Goal: Transaction & Acquisition: Purchase product/service

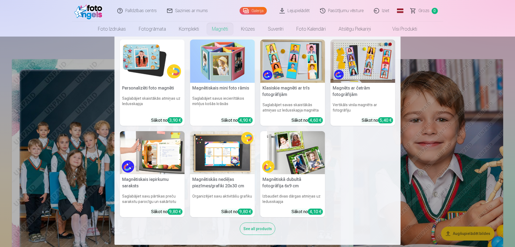
scroll to position [3, 0]
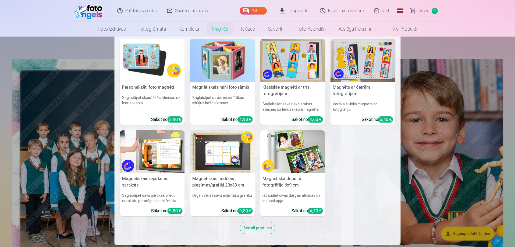
click at [0, 136] on nav "Personalizēti foto magnēti Saglabājiet skaistākās atmiņas uz ledusskapja Sākot …" at bounding box center [257, 141] width 515 height 209
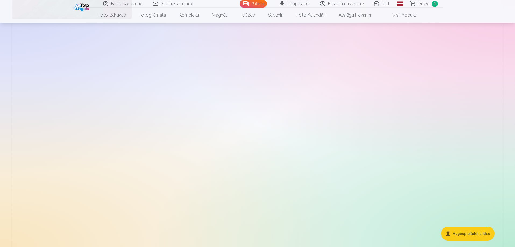
scroll to position [861, 0]
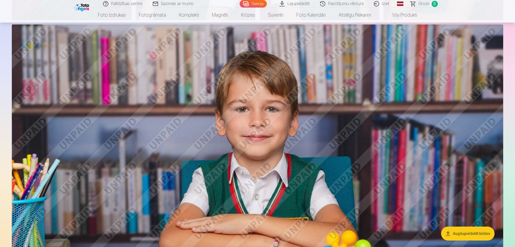
click at [288, 3] on link "Lejupielādēt" at bounding box center [295, 4] width 41 height 8
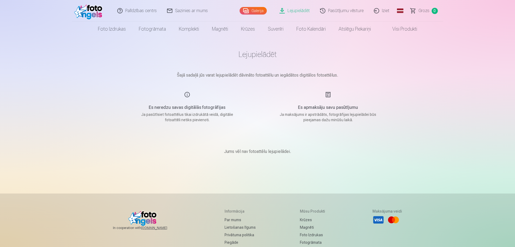
click at [308, 67] on main "Lejupielādēt Šajā sadaļā jūs varat lejupielādēt dāvināto fotoattēlu un iegādāto…" at bounding box center [257, 109] width 269 height 144
click at [337, 71] on main "Lejupielādēt Šajā sadaļā jūs varat lejupielādēt dāvināto fotoattēlu un iegādāto…" at bounding box center [257, 109] width 269 height 144
drag, startPoint x: 270, startPoint y: 74, endPoint x: 343, endPoint y: 74, distance: 72.7
click at [343, 74] on p "Šajā sadaļā jūs varat lejupielādēt dāvināto fotoattēlu un iegādātos digitālos f…" at bounding box center [257, 75] width 269 height 6
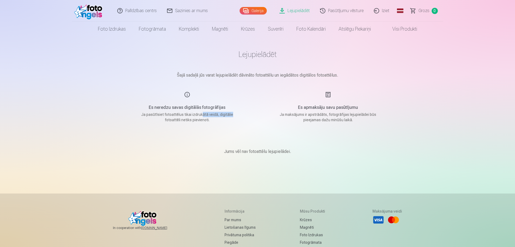
drag, startPoint x: 202, startPoint y: 113, endPoint x: 239, endPoint y: 114, distance: 37.2
click at [239, 114] on div "Es neredzu savas digitālās fotogrāfijas Ja pasūtīsiet fotoattēlus tikai izdrukā…" at bounding box center [187, 106] width 128 height 31
drag, startPoint x: 179, startPoint y: 119, endPoint x: 222, endPoint y: 120, distance: 42.8
click at [211, 120] on p "Ja pasūtīsiet fotoattēlus tikai izdrukātā veidā, digitālie fotoattēli netiks pi…" at bounding box center [187, 117] width 102 height 11
click at [263, 119] on main "Lejupielādēt Šajā sadaļā jūs varat lejupielādēt dāvināto fotoattēlu un iegādāto…" at bounding box center [257, 109] width 269 height 144
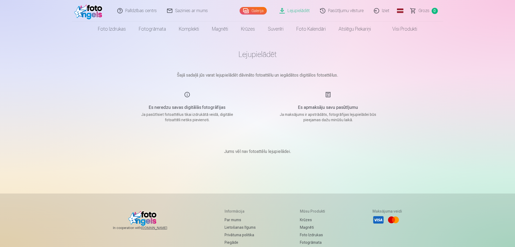
drag, startPoint x: 424, startPoint y: 64, endPoint x: 395, endPoint y: 53, distance: 31.1
click at [423, 64] on div "Palīdzības centrs Sazinies ar mums Galerija Lejupielādēt Pasūtījumu vēsture Izi…" at bounding box center [257, 171] width 515 height 342
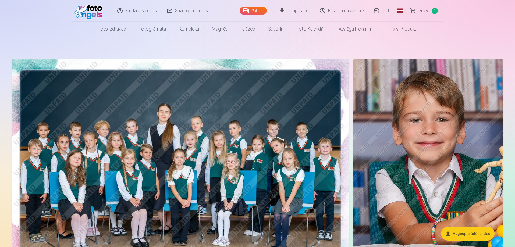
click at [278, 117] on img at bounding box center [180, 171] width 337 height 225
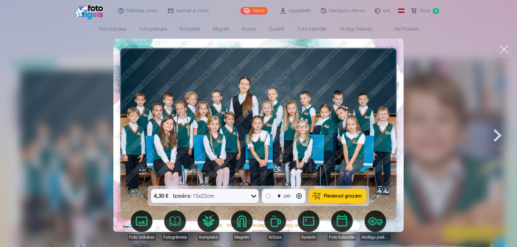
click at [233, 196] on div "4,30 € Izmērs : 15x22cm" at bounding box center [199, 196] width 97 height 14
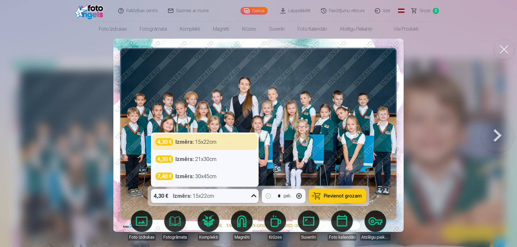
click at [427, 108] on div at bounding box center [258, 123] width 517 height 247
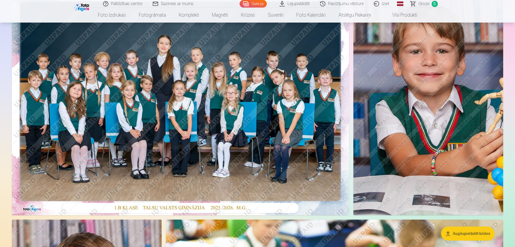
scroll to position [81, 0]
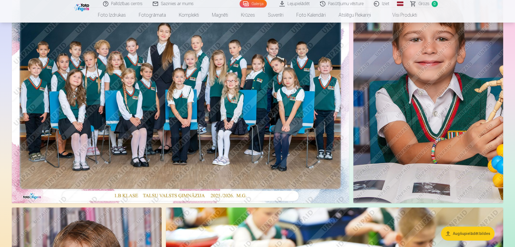
click at [231, 116] on img at bounding box center [180, 90] width 337 height 225
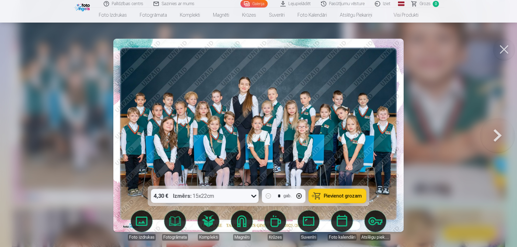
click at [343, 196] on span "Pievienot grozam" at bounding box center [343, 196] width 38 height 5
click at [499, 50] on button at bounding box center [504, 50] width 22 height 22
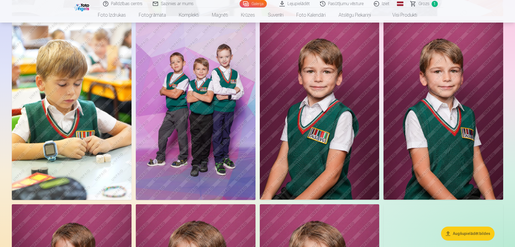
scroll to position [511, 0]
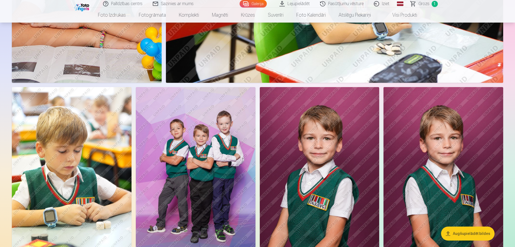
click at [218, 96] on img at bounding box center [196, 176] width 120 height 179
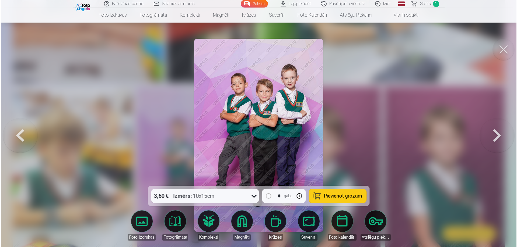
scroll to position [431, 0]
click at [503, 46] on button at bounding box center [504, 50] width 22 height 22
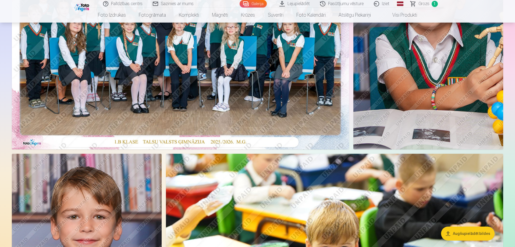
scroll to position [27, 0]
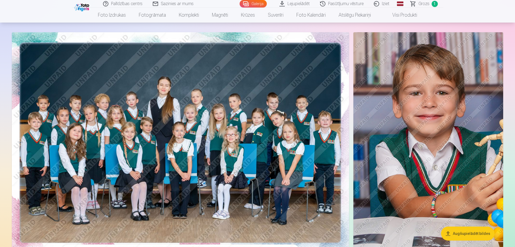
click at [475, 14] on nav "Foto izdrukas Augstas kvalitātes fotoattēlu izdrukas 210 gsm papīrs, piesātināt…" at bounding box center [257, 15] width 515 height 15
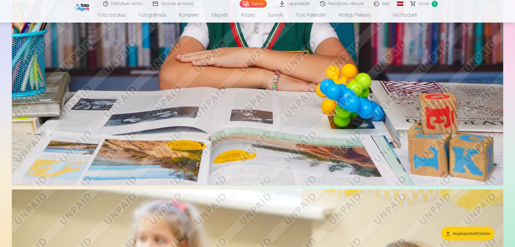
scroll to position [942, 0]
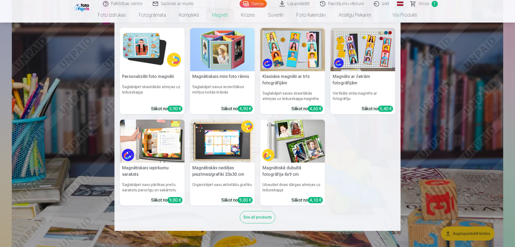
click at [370, 58] on img at bounding box center [363, 49] width 65 height 43
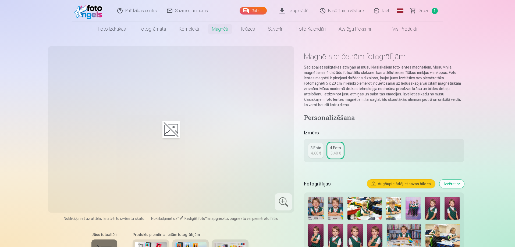
click at [339, 150] on div "4 Foto" at bounding box center [335, 147] width 11 height 5
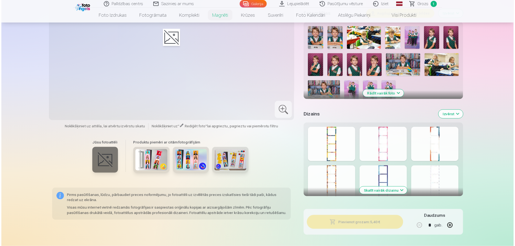
scroll to position [161, 0]
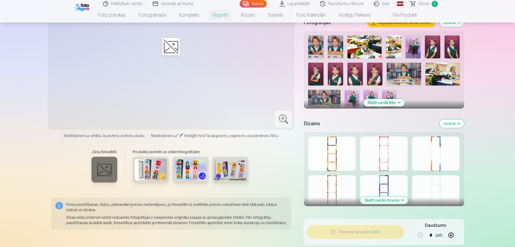
click at [432, 160] on div at bounding box center [436, 154] width 48 height 34
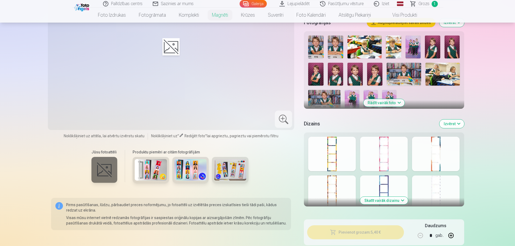
click at [391, 185] on div at bounding box center [384, 192] width 48 height 34
click at [345, 162] on div at bounding box center [332, 154] width 48 height 34
click at [342, 187] on div at bounding box center [332, 192] width 48 height 34
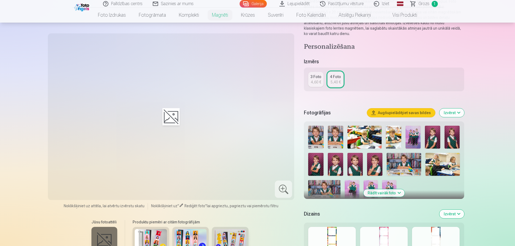
scroll to position [81, 0]
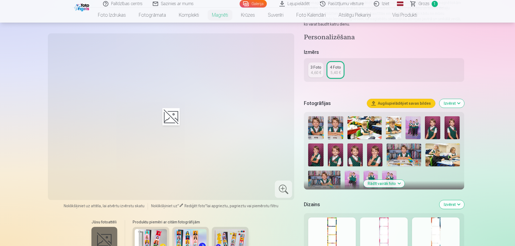
click at [410, 125] on img at bounding box center [413, 127] width 15 height 23
click at [352, 176] on img at bounding box center [352, 182] width 14 height 22
click at [371, 173] on img at bounding box center [371, 182] width 14 height 22
click at [391, 172] on img at bounding box center [389, 182] width 14 height 22
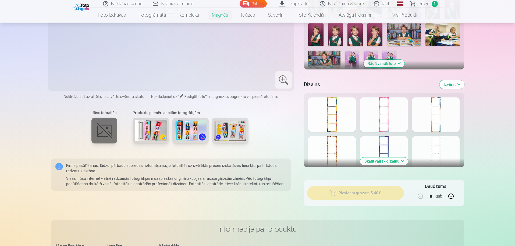
scroll to position [215, 0]
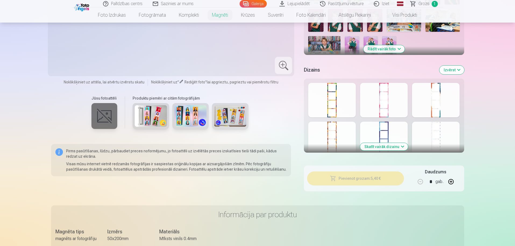
click at [158, 116] on img at bounding box center [151, 116] width 32 height 22
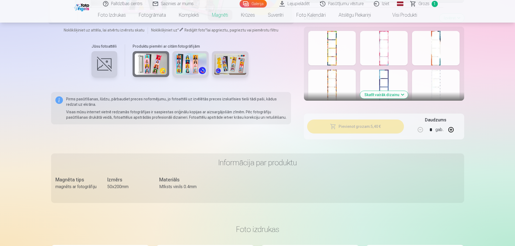
scroll to position [269, 0]
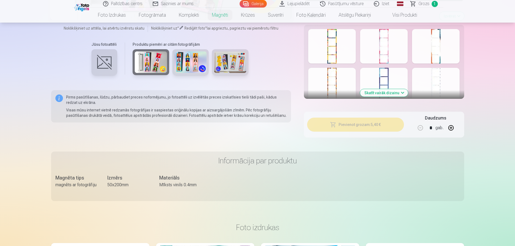
click at [386, 96] on button "Skatīt vairāk dizainu" at bounding box center [384, 93] width 48 height 8
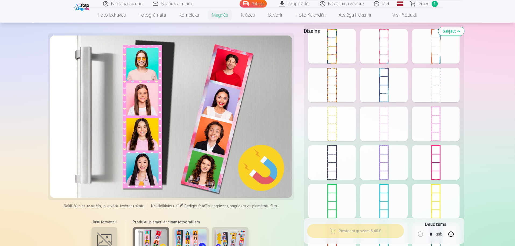
click at [338, 193] on div at bounding box center [332, 201] width 48 height 34
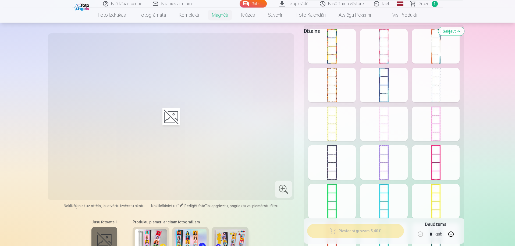
click at [338, 193] on div at bounding box center [332, 201] width 48 height 34
click at [158, 139] on div "Pievienot foto Pievienot foto Pievienot foto Pievienot foto" at bounding box center [171, 117] width 240 height 160
click at [120, 204] on span "Noklikšķiniet uz attēla, lai atvērtu izvērstu skatu" at bounding box center [104, 205] width 81 height 5
click at [181, 205] on span at bounding box center [181, 205] width 4 height 4
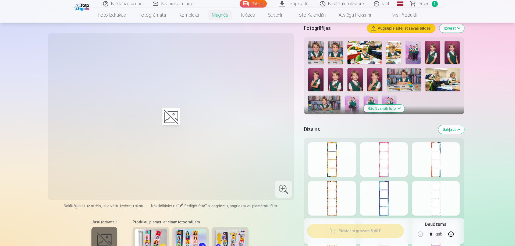
scroll to position [161, 0]
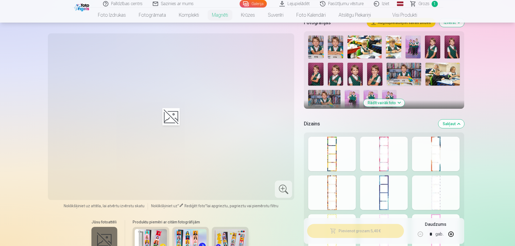
click at [436, 158] on div at bounding box center [436, 154] width 48 height 34
click at [440, 189] on div at bounding box center [436, 192] width 48 height 34
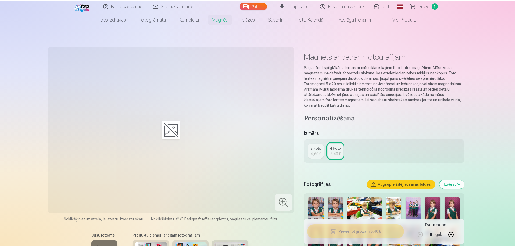
scroll to position [0, 0]
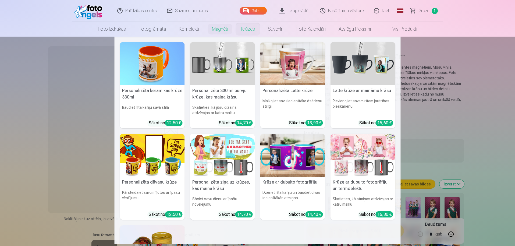
click at [252, 30] on link "Krūzes" at bounding box center [248, 29] width 27 height 15
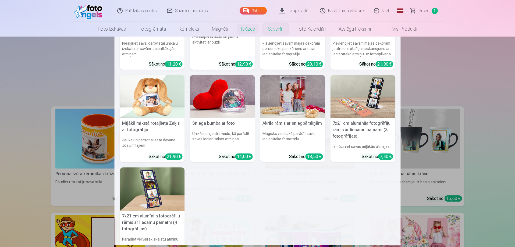
scroll to position [81, 0]
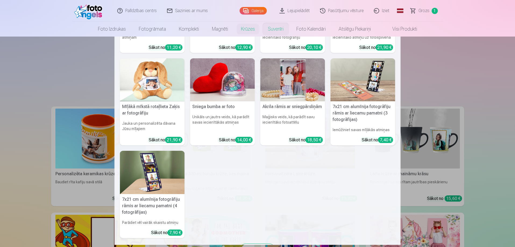
click at [167, 175] on img at bounding box center [152, 172] width 65 height 43
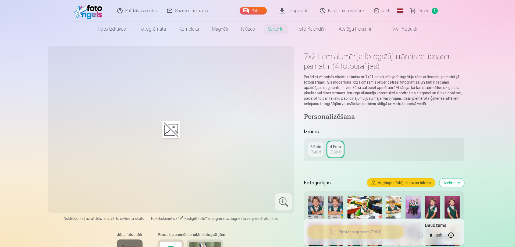
click at [193, 124] on div at bounding box center [171, 130] width 240 height 160
click at [316, 205] on img at bounding box center [315, 207] width 15 height 23
click at [416, 11] on link "Grozs 1" at bounding box center [425, 11] width 38 height 22
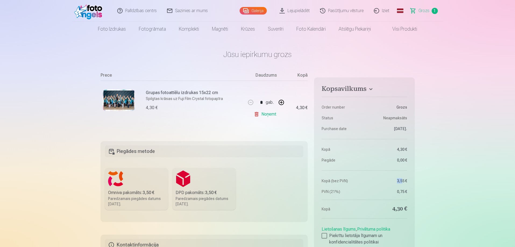
drag, startPoint x: 365, startPoint y: 180, endPoint x: 405, endPoint y: 180, distance: 39.6
click at [404, 180] on dl "Order number Grozs Status Neapmaksāts Purchase date 13.10.2025. Kopā 4,30 € Pie…" at bounding box center [364, 145] width 85 height 100
click at [184, 92] on h6 "Grupas fotoattēlu izdrukas 15x22 cm" at bounding box center [194, 93] width 97 height 6
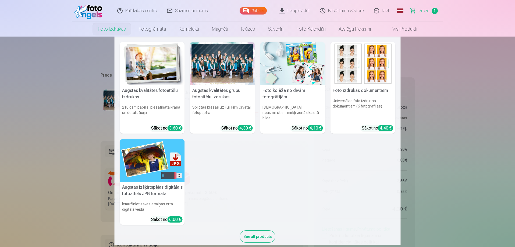
click at [98, 25] on link "Foto izdrukas" at bounding box center [111, 29] width 41 height 15
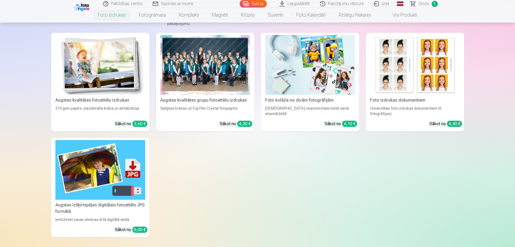
scroll to position [81, 0]
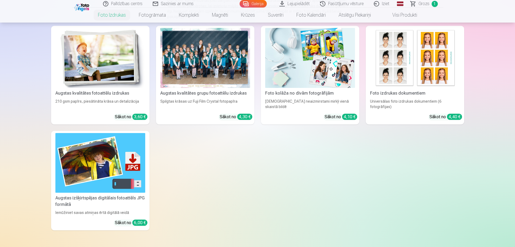
click at [141, 173] on img at bounding box center [100, 163] width 90 height 60
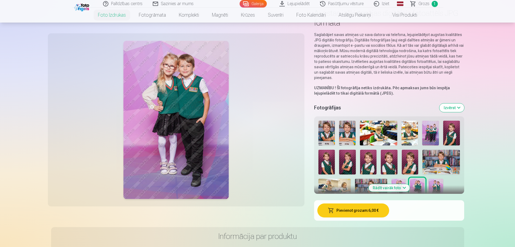
scroll to position [27, 0]
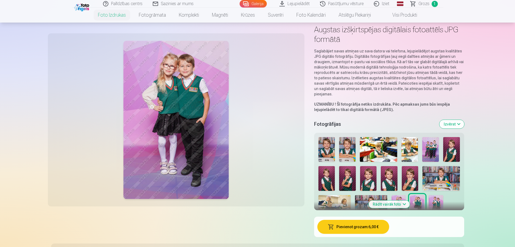
click at [387, 160] on img at bounding box center [378, 149] width 37 height 25
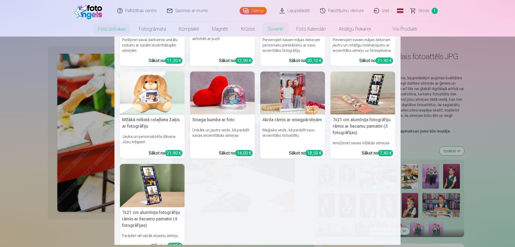
scroll to position [81, 0]
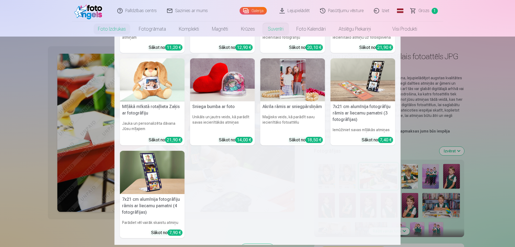
click at [160, 176] on img at bounding box center [152, 172] width 65 height 43
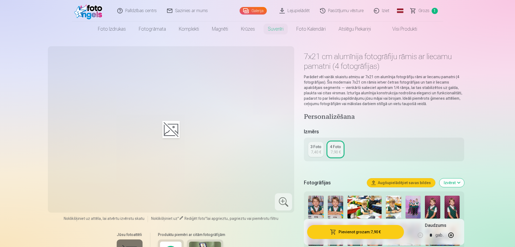
click at [171, 151] on div at bounding box center [171, 130] width 240 height 160
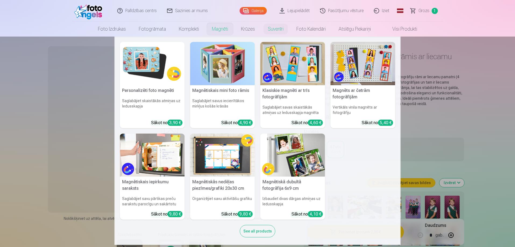
click at [0, 141] on nav "Personalizēti foto magnēti Saglabājiet skaistākās atmiņas uz ledusskapja Sākot …" at bounding box center [257, 141] width 515 height 209
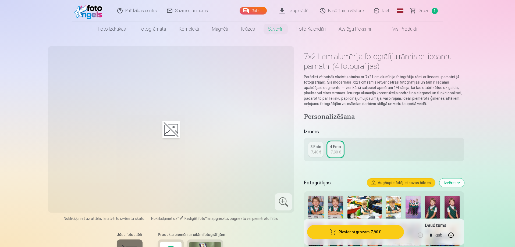
click at [181, 219] on span at bounding box center [181, 218] width 4 height 4
click at [172, 132] on div at bounding box center [171, 129] width 17 height 17
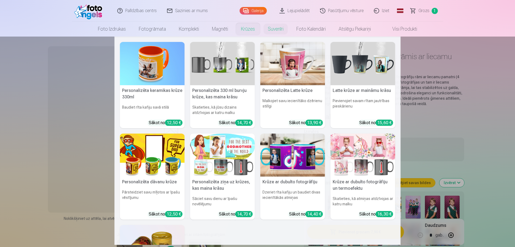
click at [239, 28] on link "Krūzes" at bounding box center [248, 29] width 27 height 15
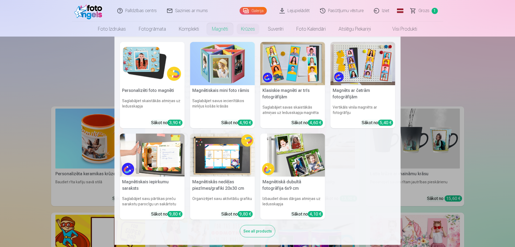
click at [211, 33] on link "Magnēti" at bounding box center [220, 29] width 29 height 15
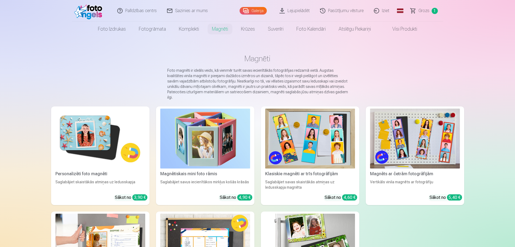
click at [388, 148] on img at bounding box center [415, 139] width 90 height 60
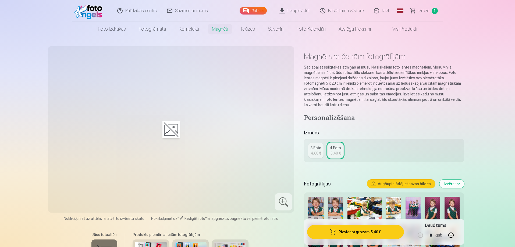
click at [333, 149] on div "4 Foto" at bounding box center [335, 147] width 11 height 5
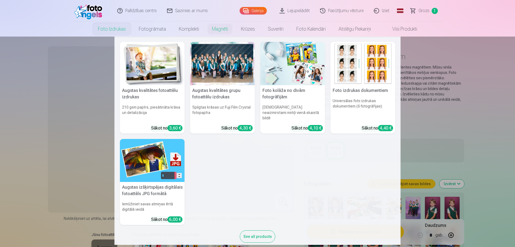
click at [157, 72] on img at bounding box center [152, 63] width 65 height 43
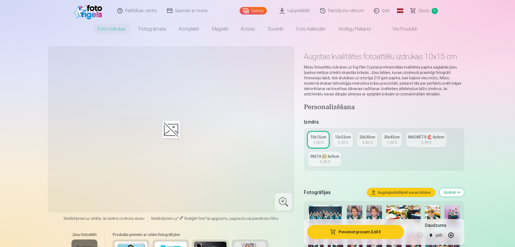
click at [490, 30] on nav "Foto izdrukas Augstas kvalitātes fotoattēlu izdrukas 210 gsm papīrs, piesātināt…" at bounding box center [257, 29] width 515 height 15
click at [399, 28] on link "Visi produkti" at bounding box center [401, 29] width 46 height 15
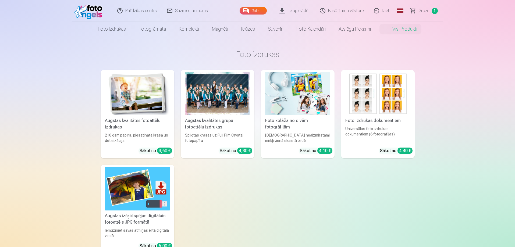
click at [309, 182] on div "Augstas kvalitātes fotoattēlu izdrukas 210 gsm papīrs, piesātināta krāsa un det…" at bounding box center [258, 162] width 314 height 184
click at [421, 11] on span "Grozs" at bounding box center [424, 11] width 11 height 6
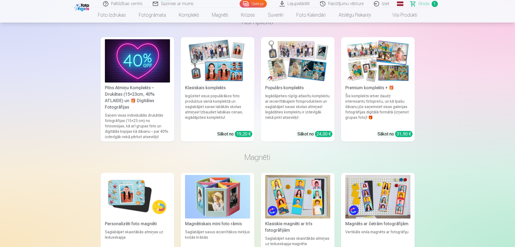
scroll to position [619, 0]
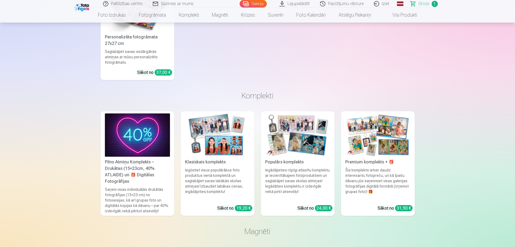
click at [217, 121] on img at bounding box center [217, 135] width 65 height 43
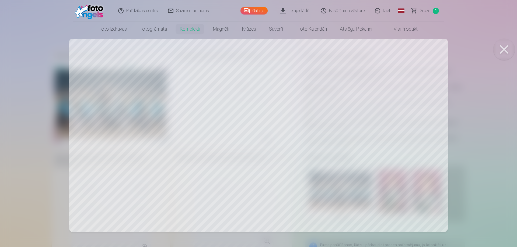
click at [279, 124] on div at bounding box center [258, 123] width 517 height 247
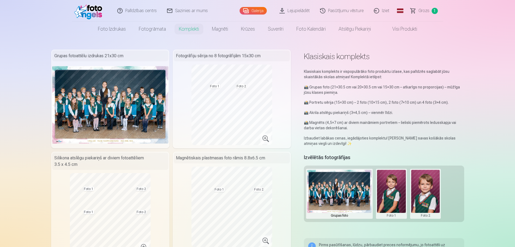
click at [377, 191] on div "Foto 1" at bounding box center [391, 194] width 31 height 50
click at [420, 187] on button at bounding box center [425, 194] width 29 height 48
click at [428, 196] on button "Nomainiet foto" at bounding box center [426, 193] width 44 height 15
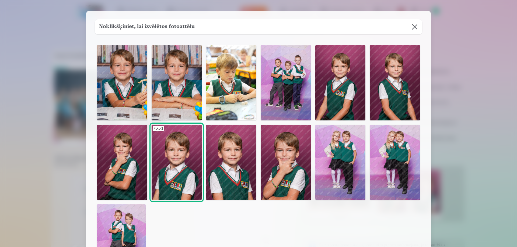
click at [165, 61] on img at bounding box center [177, 82] width 50 height 75
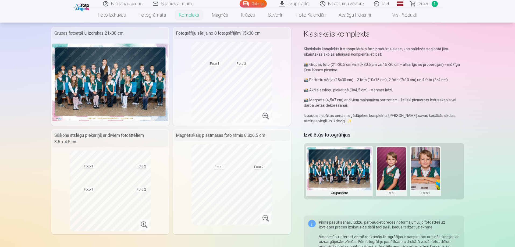
scroll to position [54, 0]
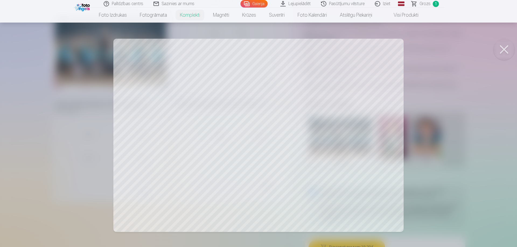
click at [346, 126] on div at bounding box center [258, 123] width 517 height 247
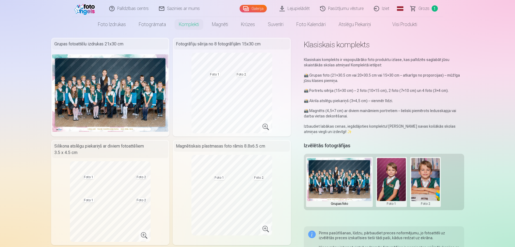
scroll to position [0, 0]
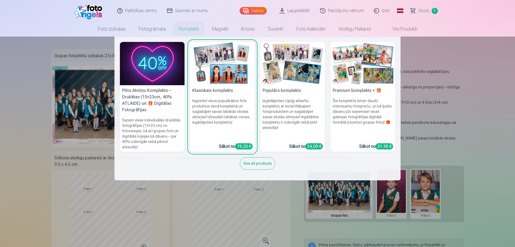
click at [195, 30] on link "Komplekti" at bounding box center [188, 29] width 33 height 15
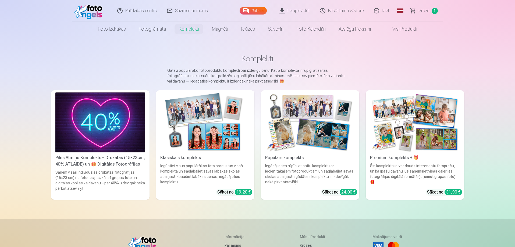
click at [105, 143] on img at bounding box center [100, 123] width 90 height 60
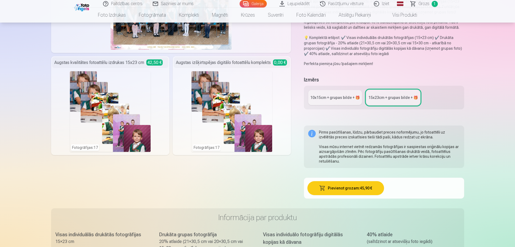
scroll to position [108, 0]
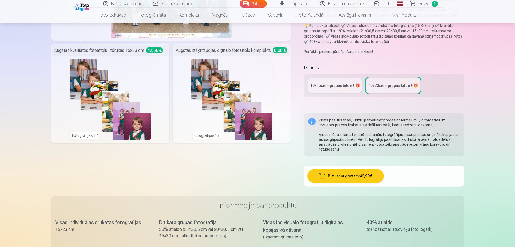
click at [332, 91] on link "10x15сm + grupas bilde + 🎁" at bounding box center [335, 85] width 54 height 15
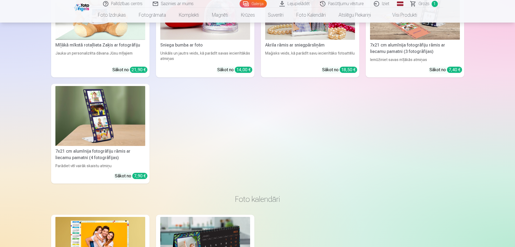
scroll to position [1561, 0]
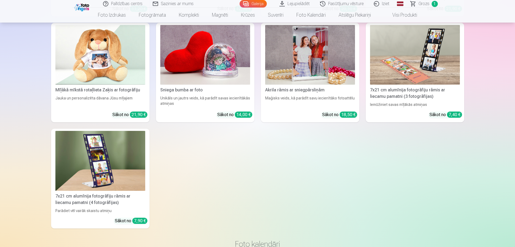
click at [139, 160] on img at bounding box center [100, 161] width 90 height 60
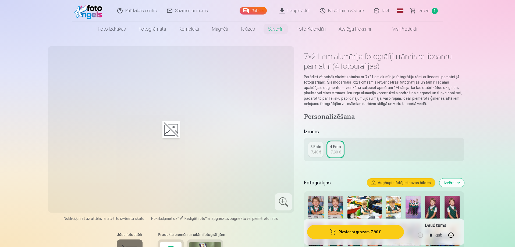
click at [168, 125] on div at bounding box center [171, 129] width 17 height 17
click at [281, 200] on div at bounding box center [283, 201] width 17 height 17
click at [226, 160] on div at bounding box center [171, 130] width 240 height 160
click at [315, 149] on div "3 Foto" at bounding box center [316, 146] width 11 height 5
click at [335, 147] on div "4 Foto" at bounding box center [335, 146] width 11 height 5
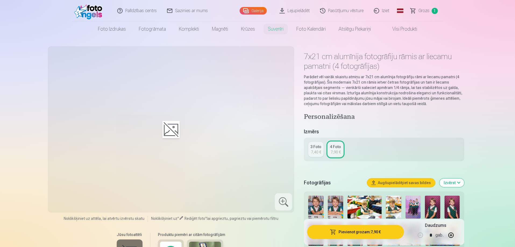
click at [421, 10] on span "Grozs" at bounding box center [424, 11] width 11 height 6
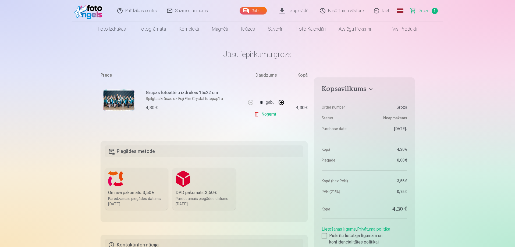
click at [367, 43] on main "Jūsu iepirkumu grozs Kopsavilkums Order number Grozs Status Neapmaksāts Purchas…" at bounding box center [258, 191] width 314 height 309
click at [87, 6] on img at bounding box center [89, 10] width 31 height 17
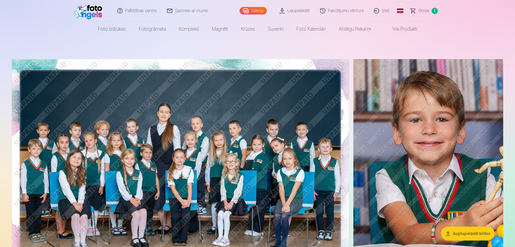
click at [386, 12] on link "Iziet" at bounding box center [382, 11] width 26 height 22
click at [385, 9] on link "Iziet" at bounding box center [382, 11] width 26 height 22
